Goal: Check status: Check status

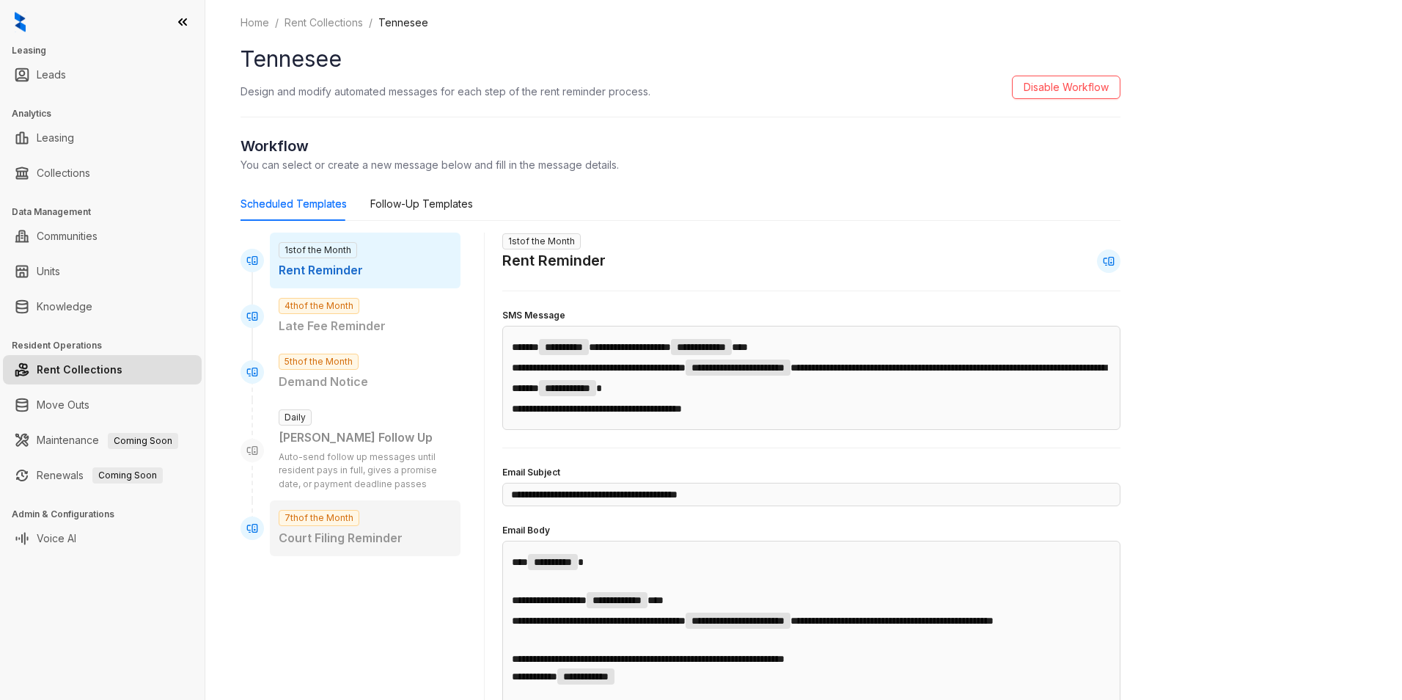
click at [399, 530] on p "Court Filing Reminder" at bounding box center [365, 538] width 173 height 18
type input "**********"
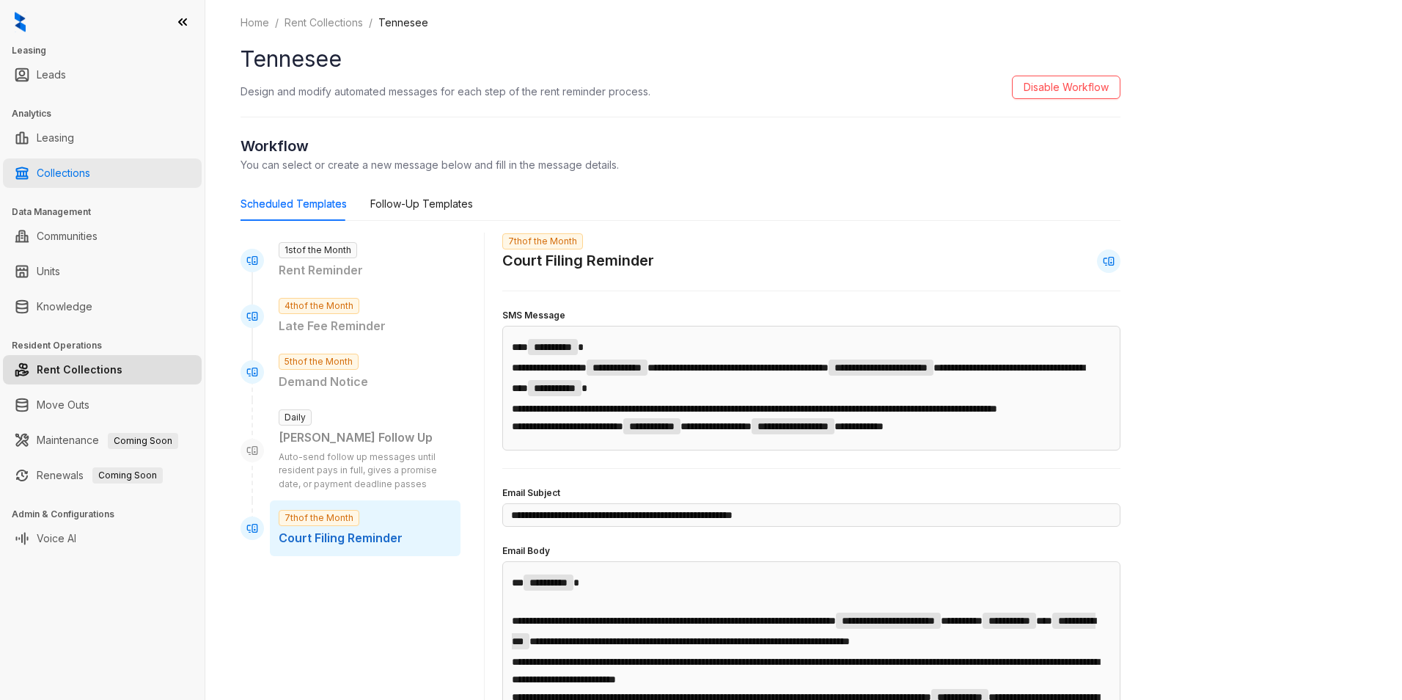
click at [89, 164] on link "Collections" at bounding box center [64, 172] width 54 height 29
click at [90, 174] on link "Collections" at bounding box center [64, 172] width 54 height 29
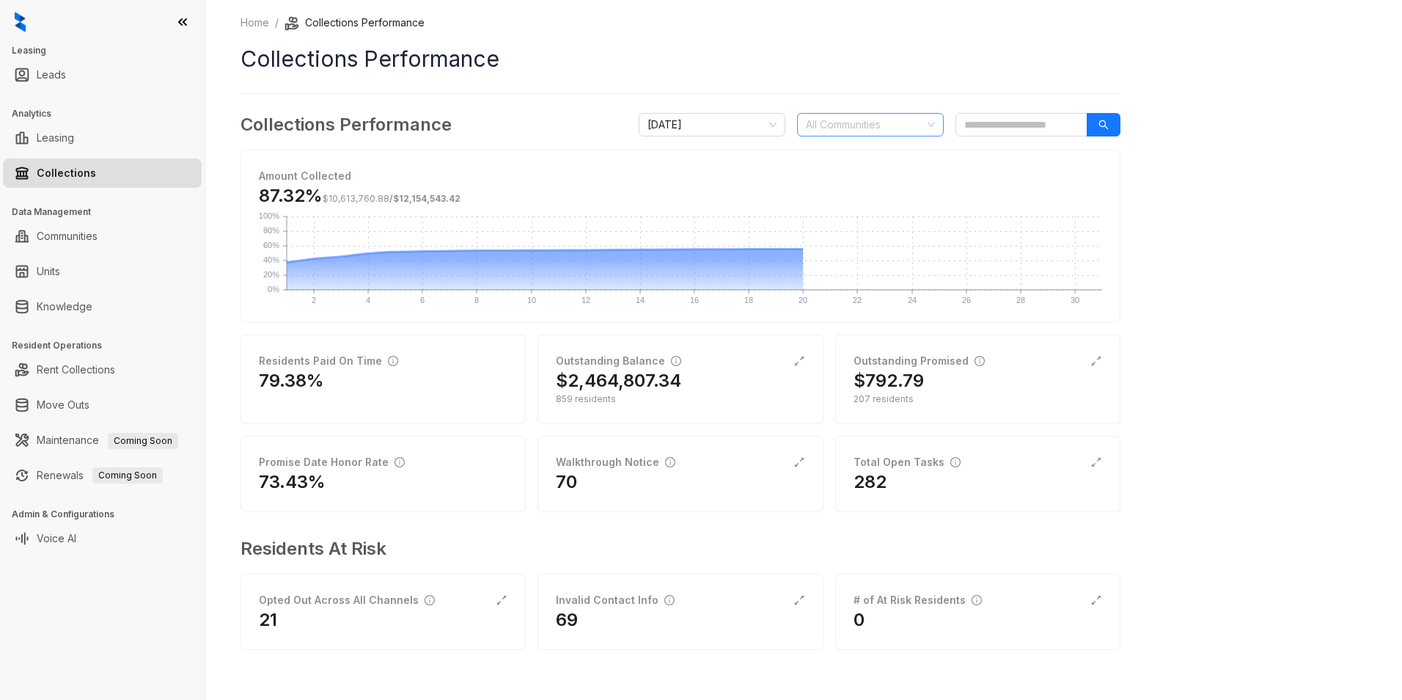
click at [850, 134] on div at bounding box center [862, 124] width 125 height 21
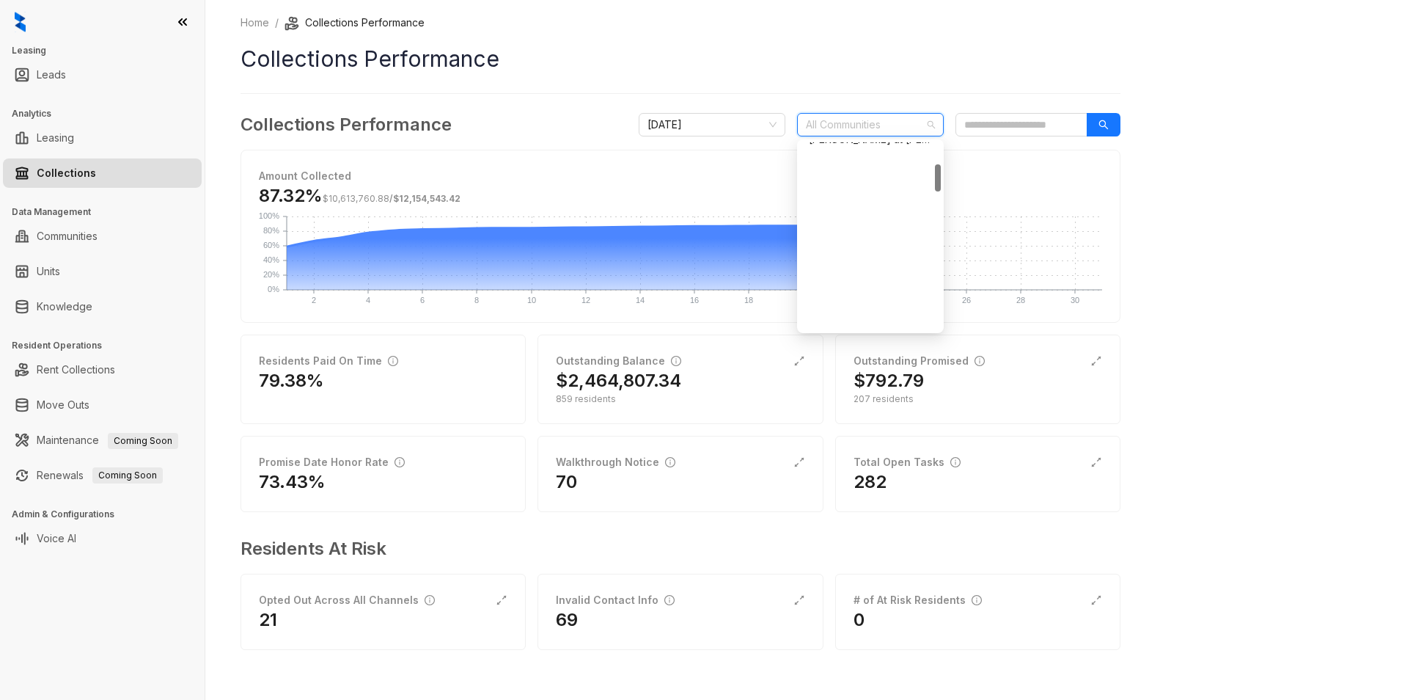
scroll to position [1080, 0]
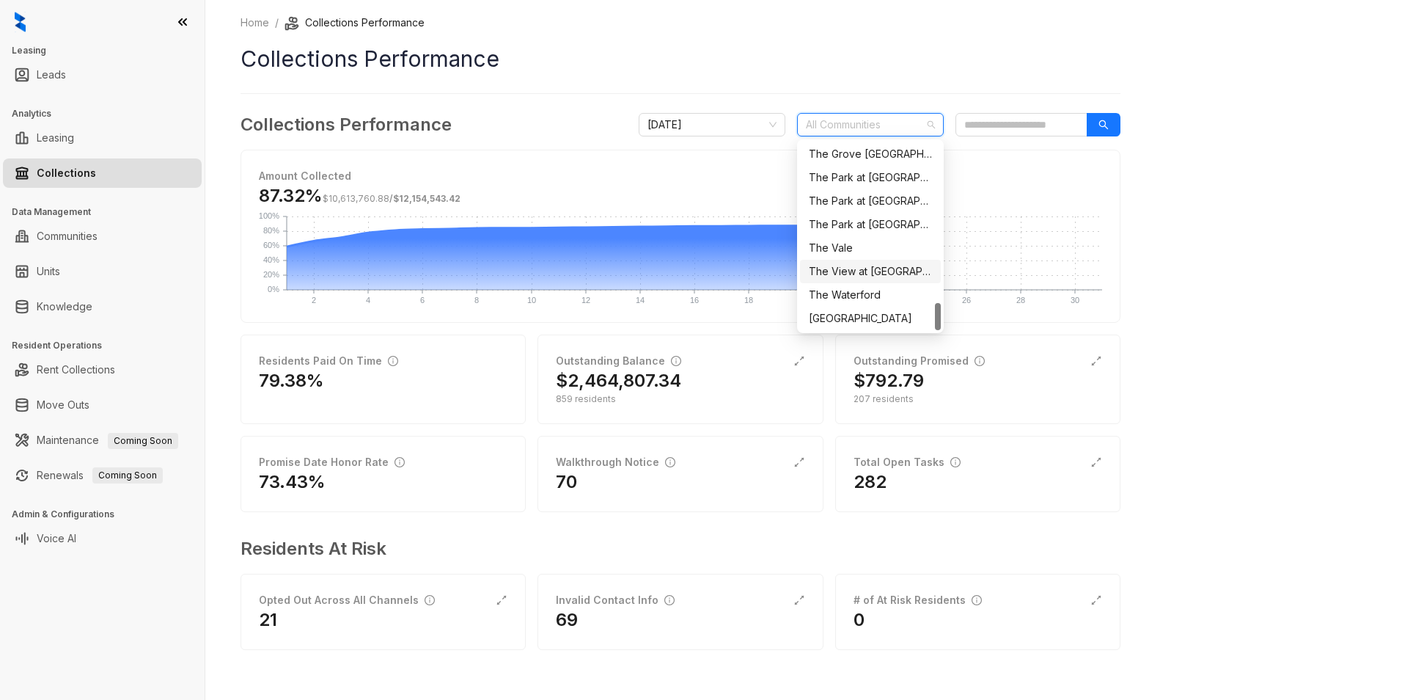
click at [855, 264] on div "The View at [GEOGRAPHIC_DATA]" at bounding box center [870, 271] width 123 height 16
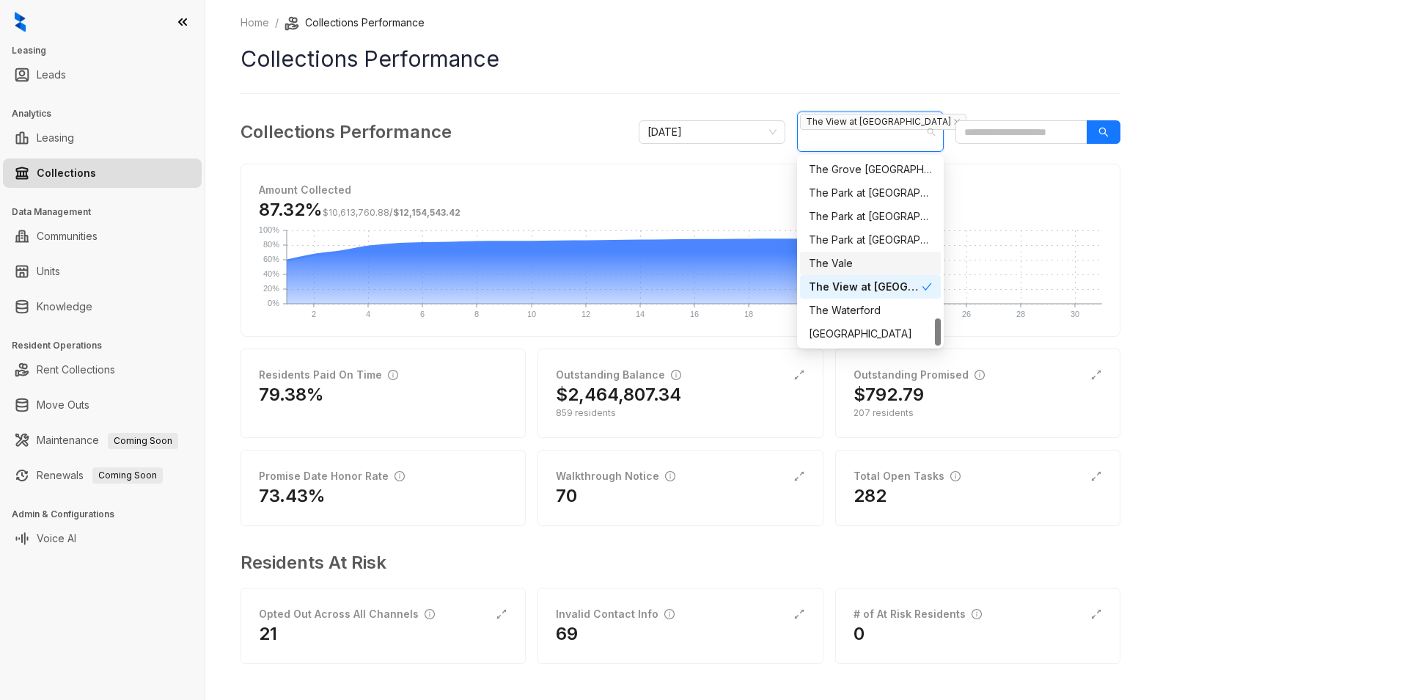
click at [882, 259] on div "The Vale" at bounding box center [870, 263] width 123 height 16
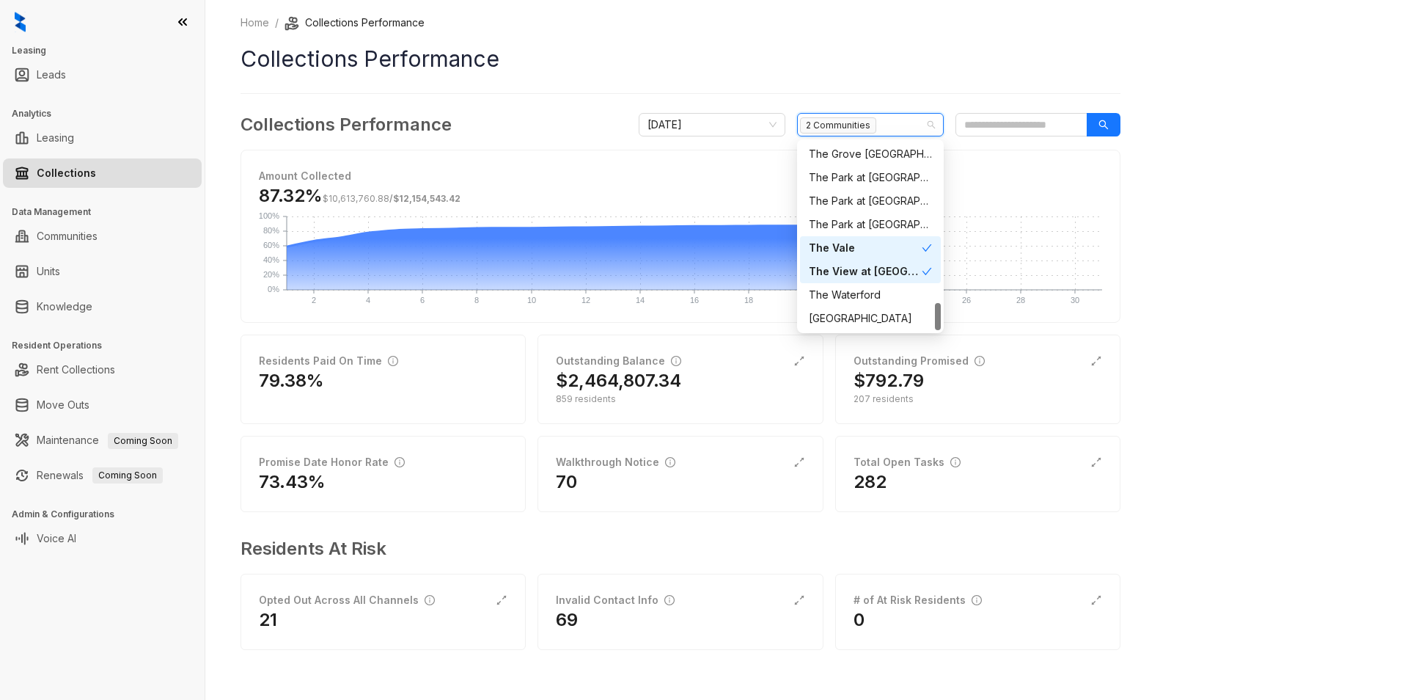
click at [880, 270] on div "The View at [GEOGRAPHIC_DATA]" at bounding box center [865, 271] width 113 height 16
click at [1292, 188] on div "Home / Collections Performance Collections Performance Collections Performance …" at bounding box center [803, 350] width 1197 height 700
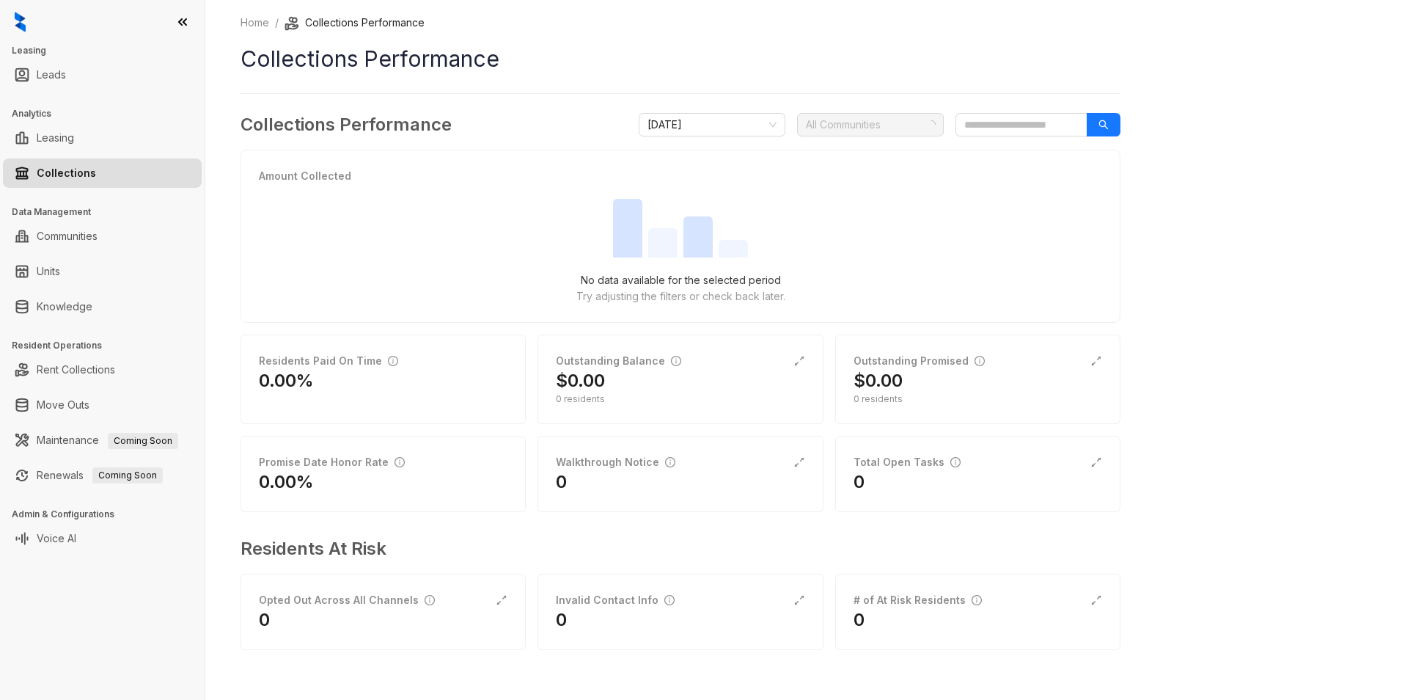
click at [909, 129] on div at bounding box center [862, 124] width 125 height 21
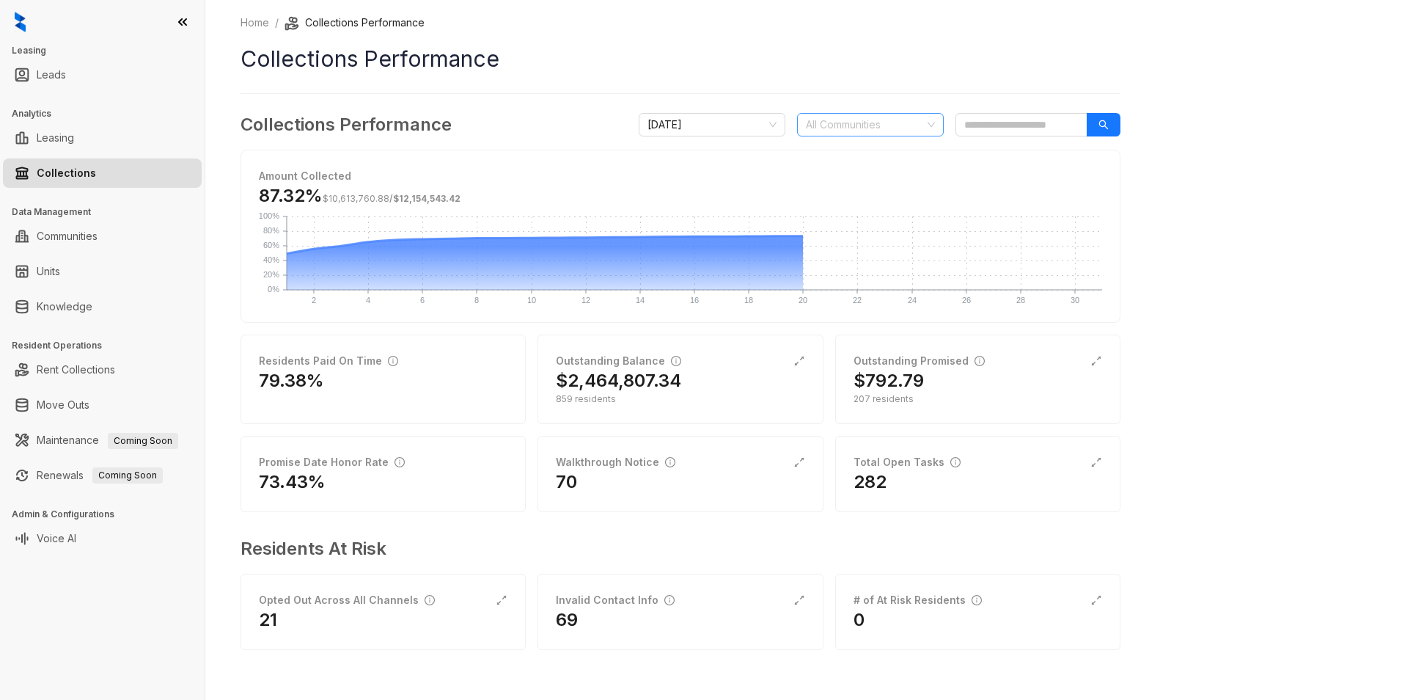
click at [930, 129] on div "All Communities" at bounding box center [870, 124] width 147 height 23
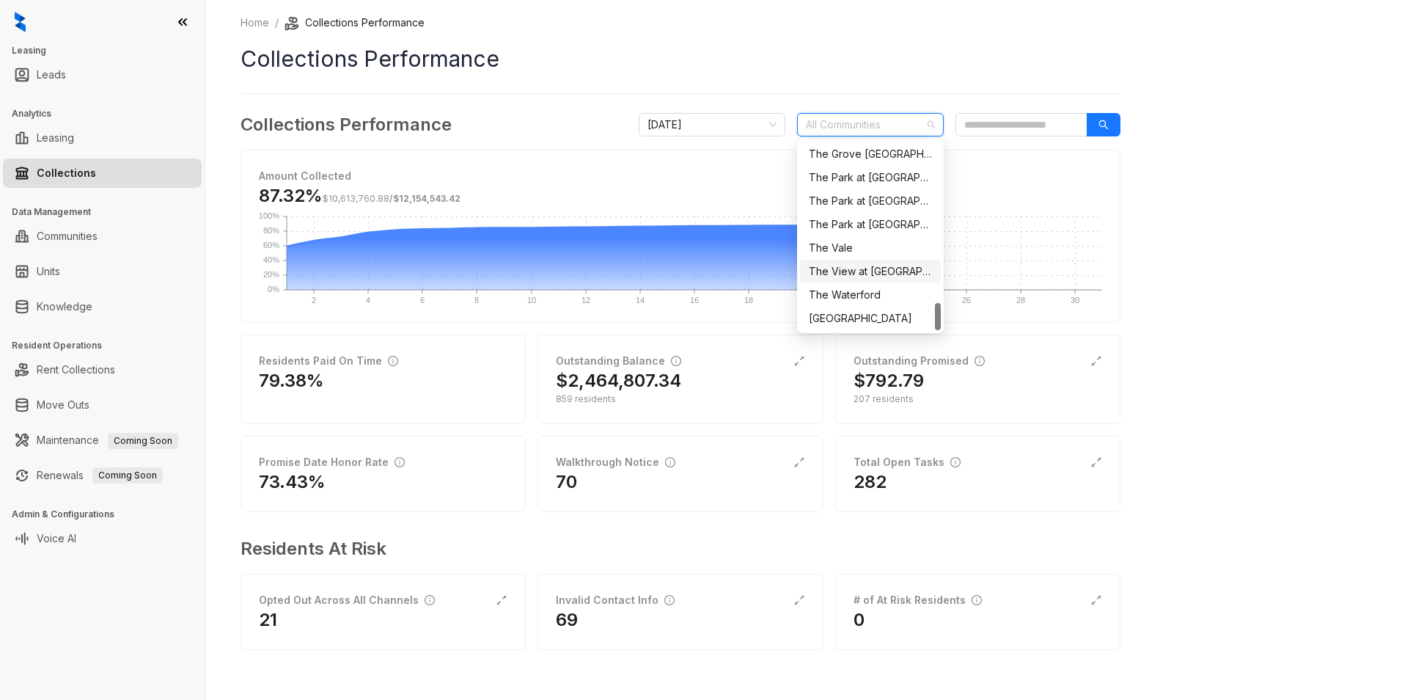
click at [891, 263] on div "The View at [GEOGRAPHIC_DATA]" at bounding box center [870, 271] width 141 height 23
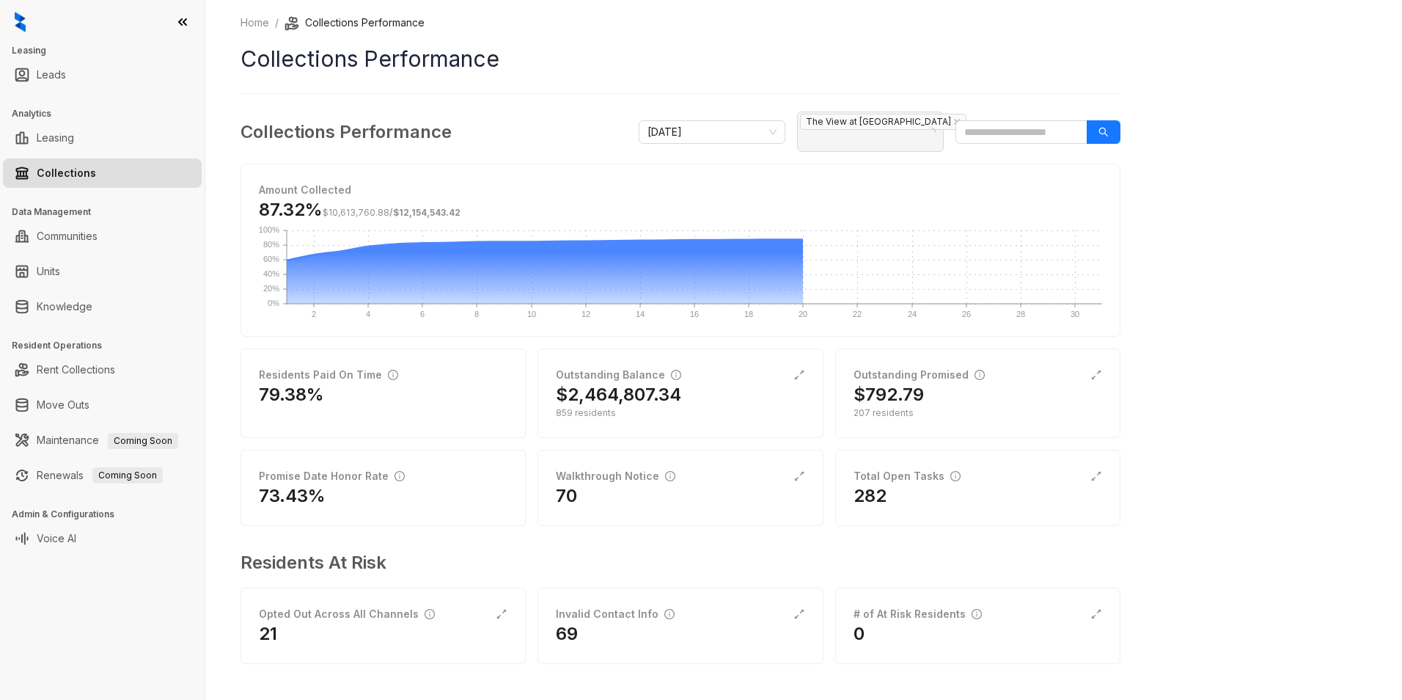
click at [1280, 237] on div "Home / Collections Performance Collections Performance Collections Performance …" at bounding box center [803, 350] width 1197 height 700
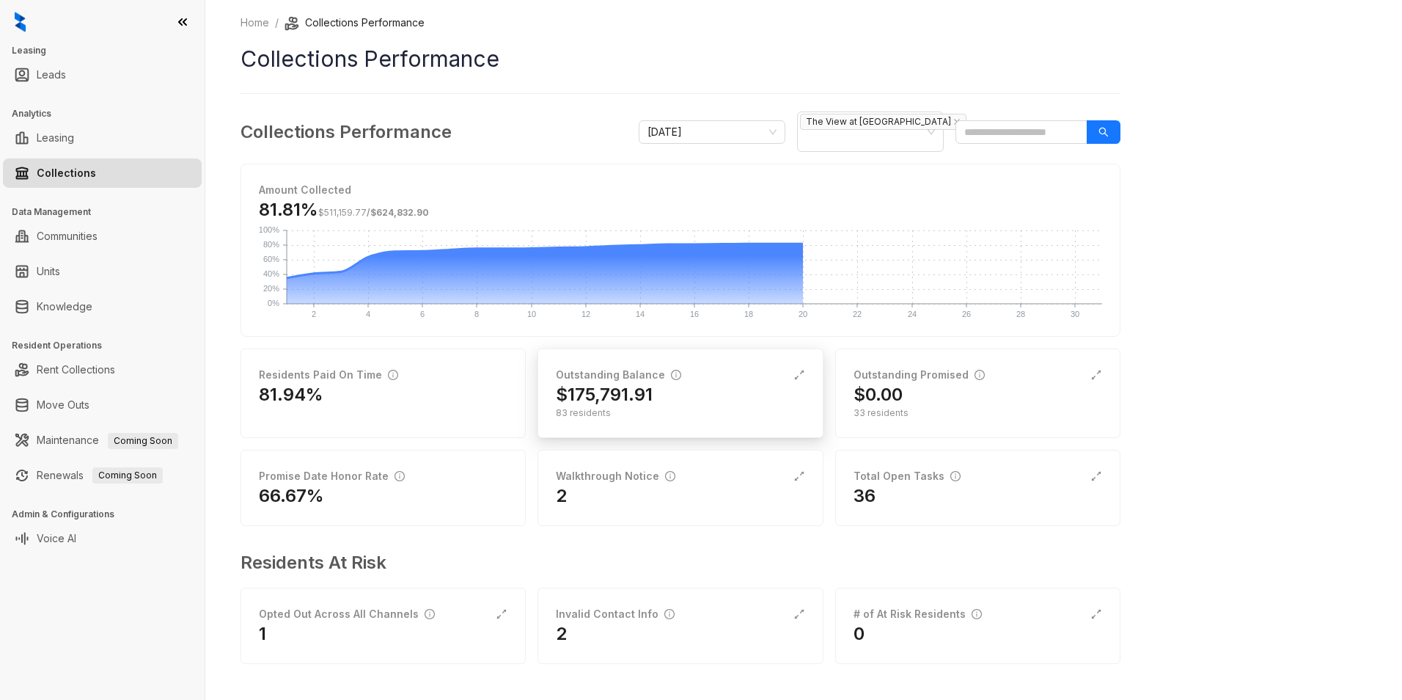
click at [664, 395] on div "$175,791.91" at bounding box center [680, 394] width 249 height 23
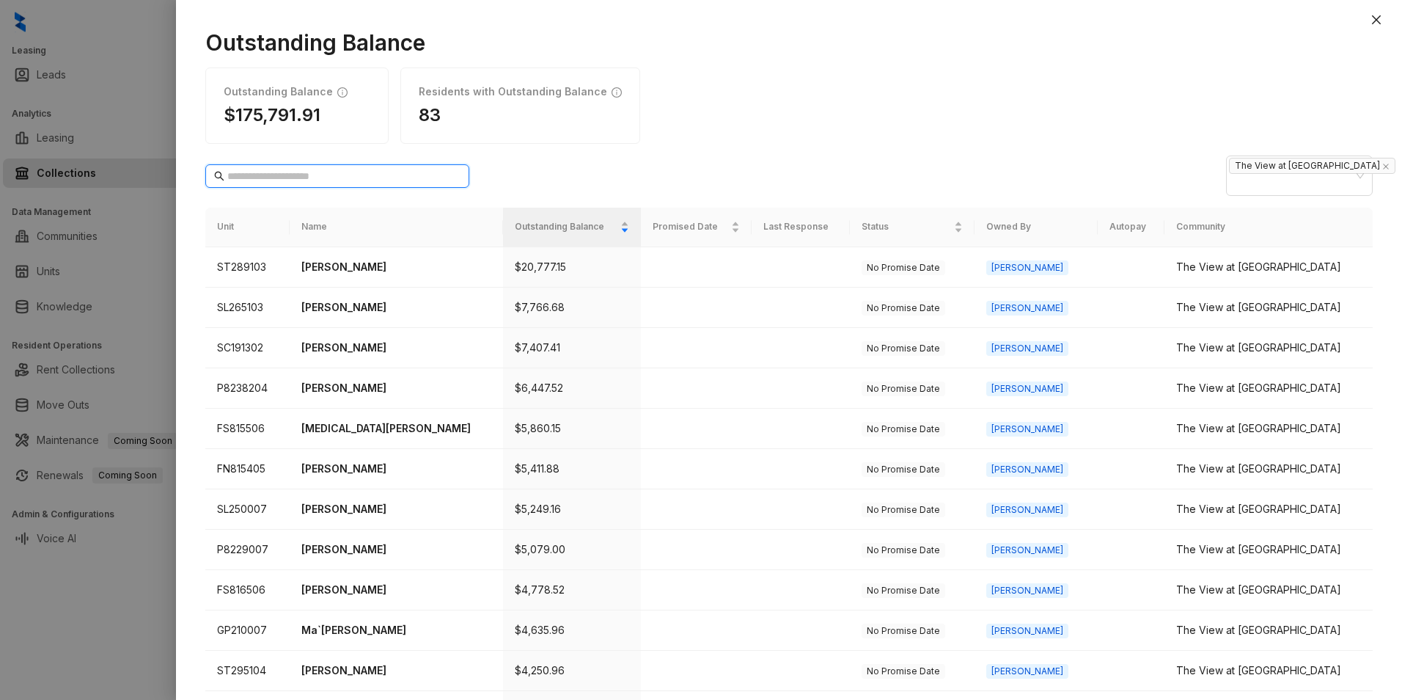
click at [392, 174] on input "text" at bounding box center [337, 176] width 221 height 16
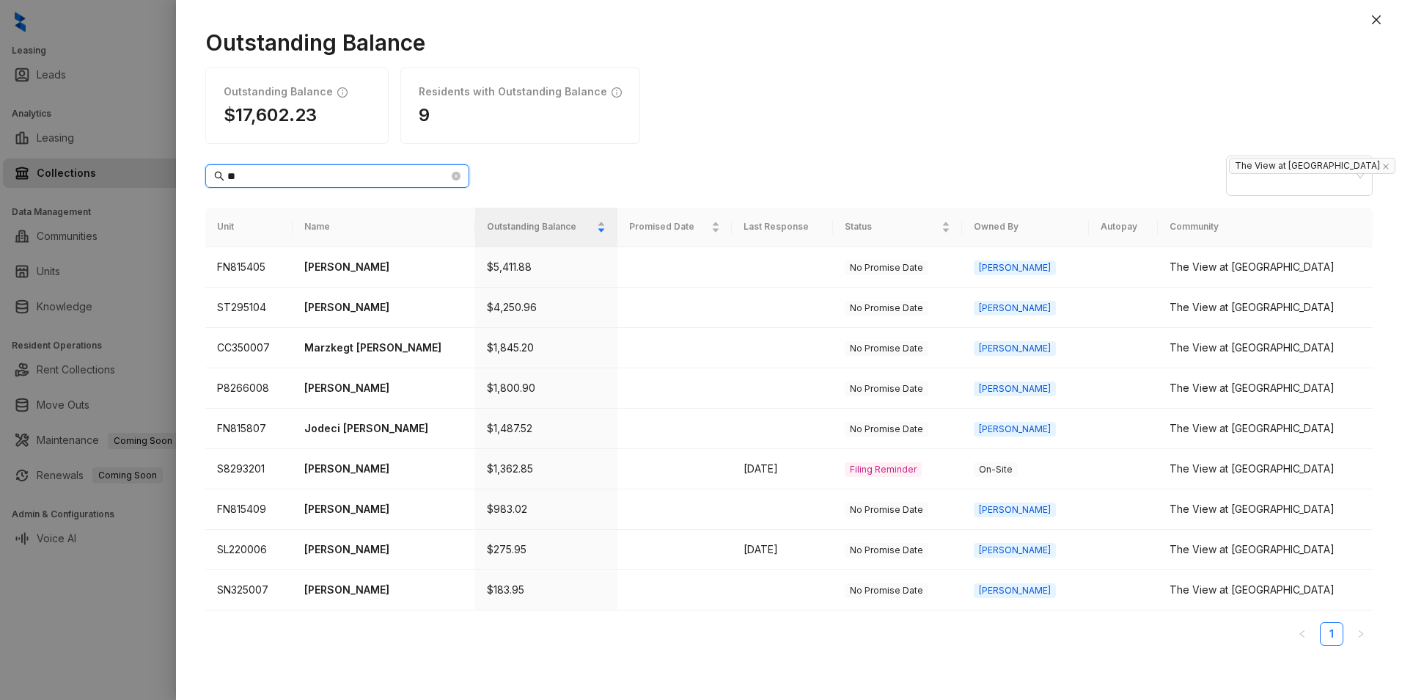
type input "*"
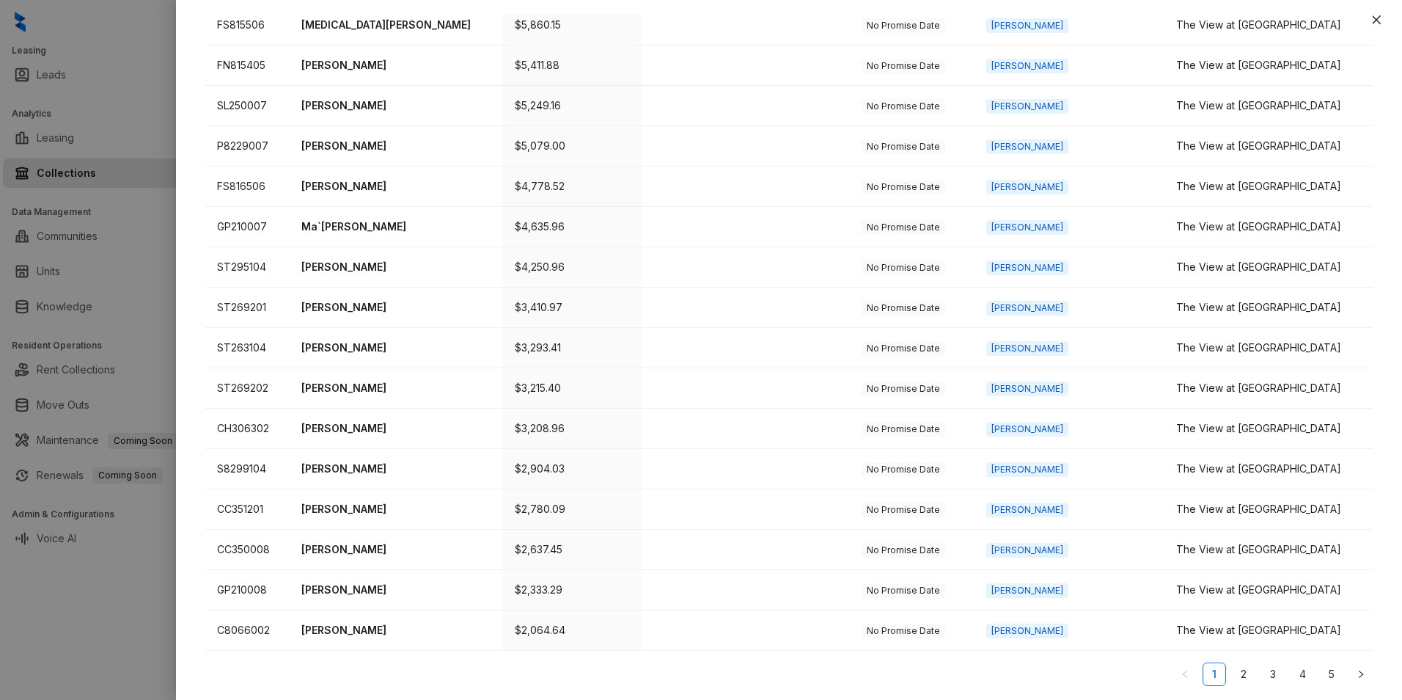
scroll to position [404, 0]
